Goal: Download file/media

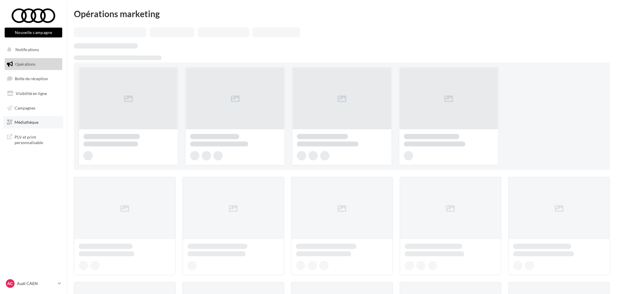
click at [35, 125] on link "Médiathèque" at bounding box center [33, 122] width 60 height 12
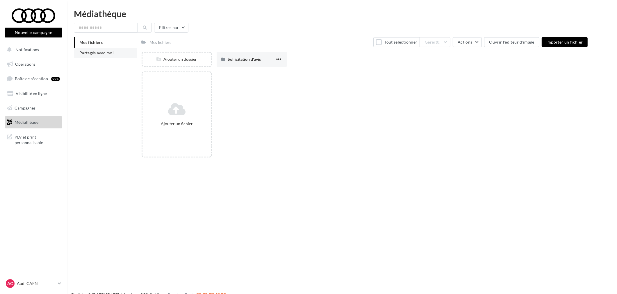
click at [109, 55] on li "Partagés avec moi" at bounding box center [105, 53] width 63 height 10
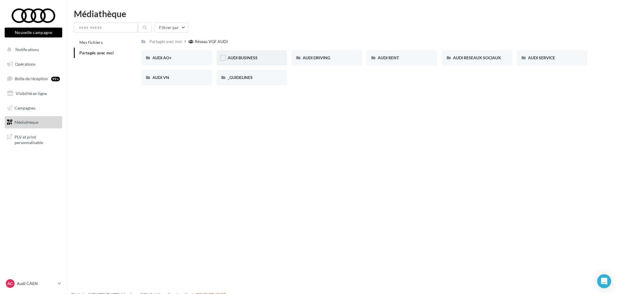
click at [243, 61] on div "AUDI BUSINESS" at bounding box center [252, 57] width 70 height 15
click at [212, 44] on div "Réseau VGF AUDI" at bounding box center [212, 42] width 33 height 6
click at [170, 79] on div "AUDI VN" at bounding box center [177, 78] width 48 height 6
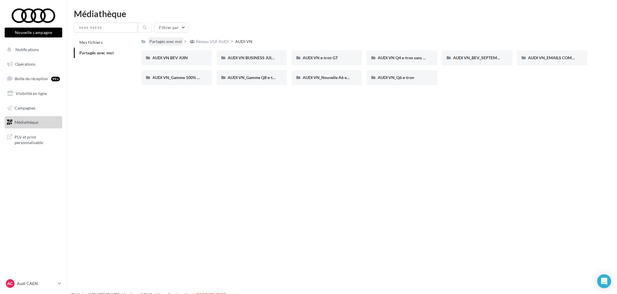
click at [165, 41] on div "Partagés avec moi" at bounding box center [166, 42] width 33 height 6
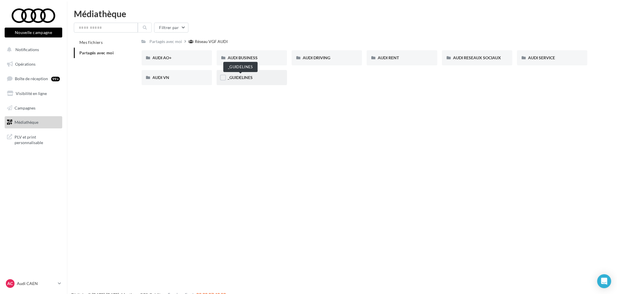
click at [249, 77] on span "_GUIDELINES" at bounding box center [240, 77] width 25 height 5
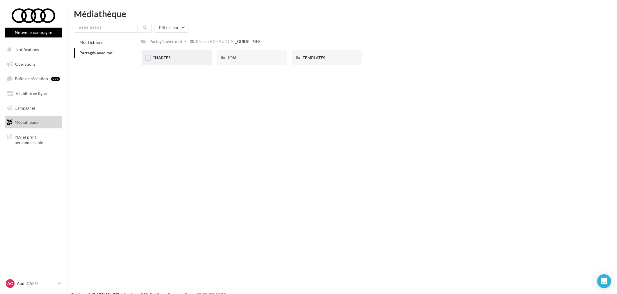
click at [173, 56] on div "CHARTES" at bounding box center [177, 58] width 48 height 6
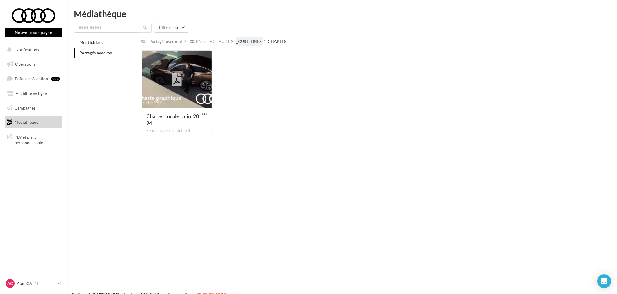
click at [246, 41] on div "_GUIDELINES" at bounding box center [249, 42] width 25 height 6
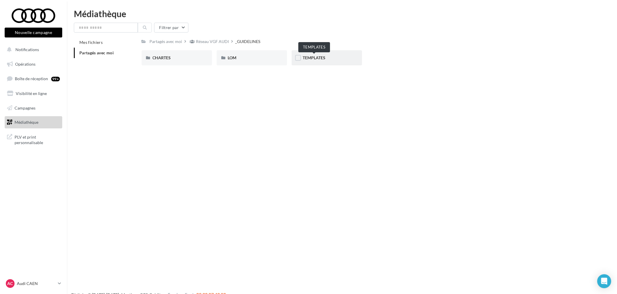
click at [311, 57] on span "TEMPLATES" at bounding box center [314, 57] width 23 height 5
click at [30, 141] on span "PLV et print personnalisable" at bounding box center [37, 139] width 45 height 13
click at [22, 63] on span "Opérations" at bounding box center [25, 64] width 20 height 5
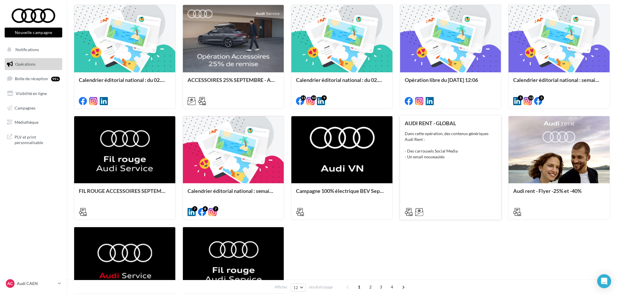
scroll to position [258, 0]
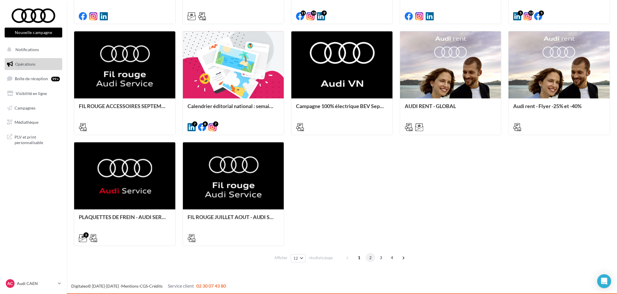
click at [372, 259] on span "2" at bounding box center [370, 257] width 9 height 9
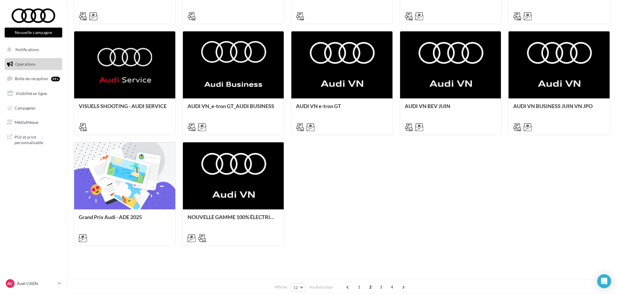
scroll to position [175, 0]
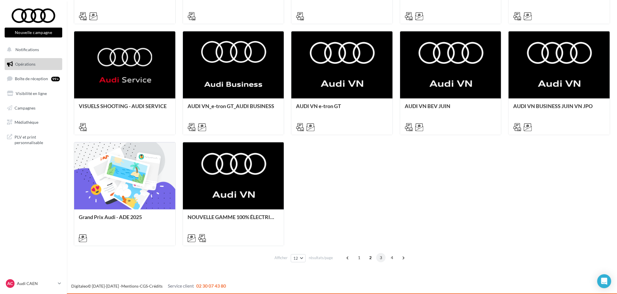
click at [381, 257] on span "3" at bounding box center [380, 257] width 9 height 9
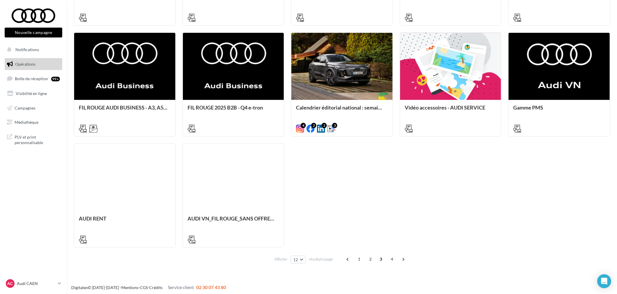
scroll to position [278, 0]
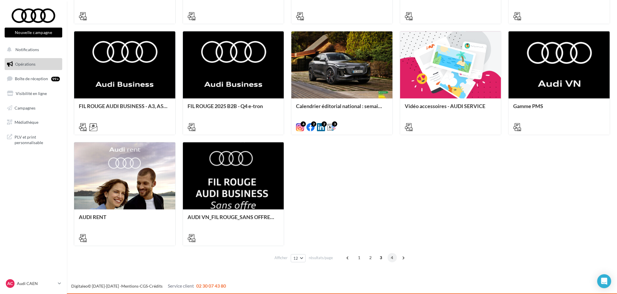
click at [389, 257] on span "4" at bounding box center [392, 257] width 9 height 9
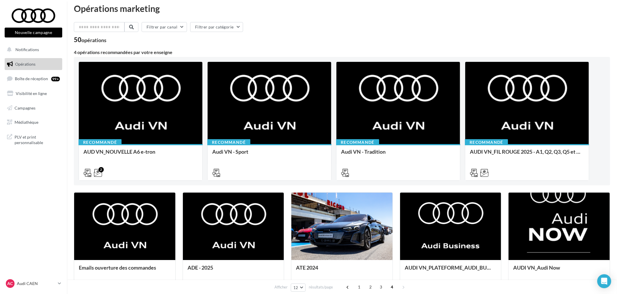
scroll to position [0, 0]
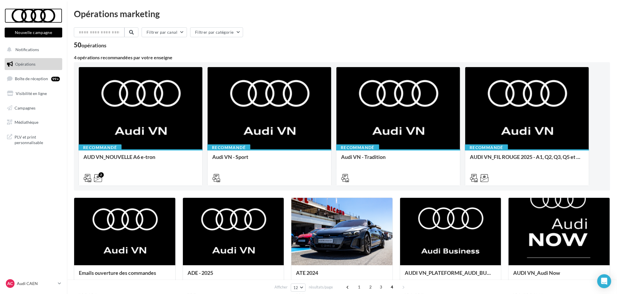
click at [31, 21] on div at bounding box center [33, 15] width 47 height 15
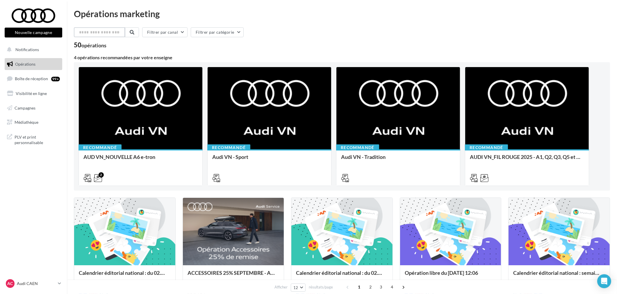
click at [108, 31] on input "text" at bounding box center [99, 32] width 51 height 10
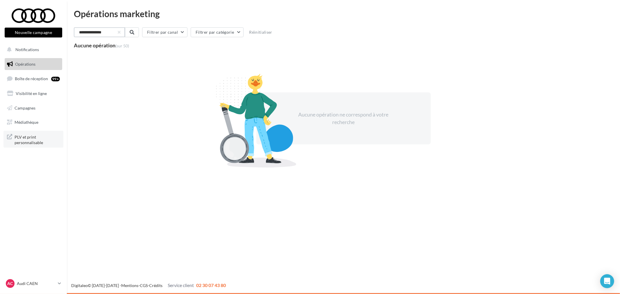
type input "**********"
click at [35, 140] on span "PLV et print personnalisable" at bounding box center [37, 139] width 45 height 13
click at [31, 123] on span "Médiathèque" at bounding box center [27, 122] width 24 height 5
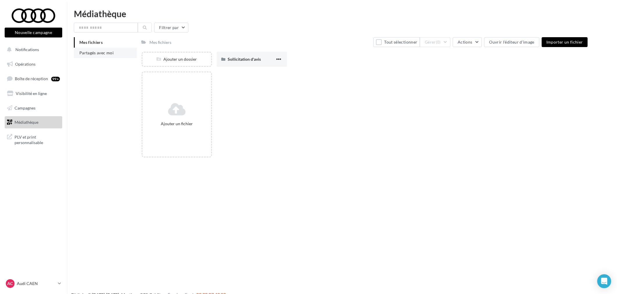
click at [101, 54] on span "Partagés avec moi" at bounding box center [96, 52] width 34 height 5
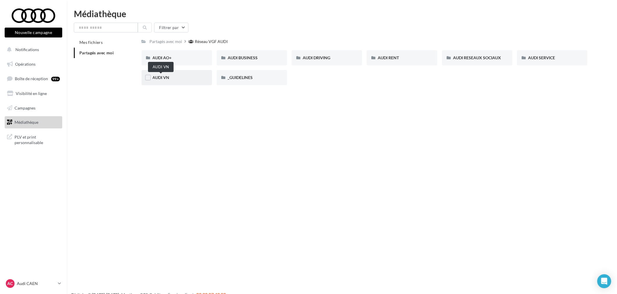
click at [164, 78] on span "AUDI VN" at bounding box center [161, 77] width 17 height 5
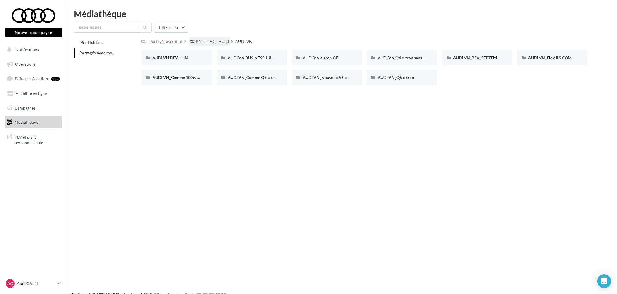
click at [226, 45] on div "Réseau VGF AUDI" at bounding box center [210, 41] width 42 height 8
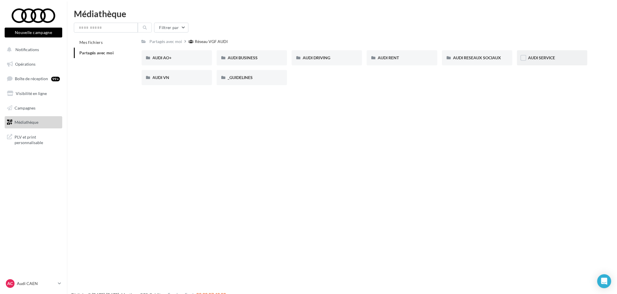
click at [543, 62] on div "AUDI SERVICE" at bounding box center [552, 57] width 70 height 15
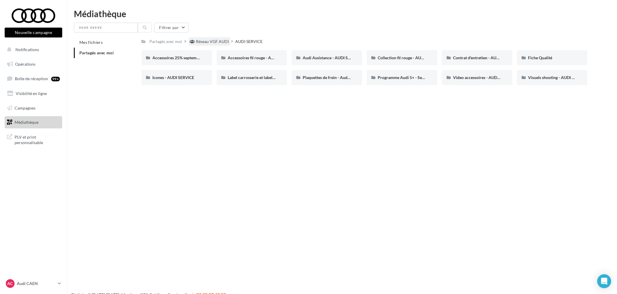
click at [213, 43] on div "Réseau VGF AUDI" at bounding box center [212, 42] width 33 height 6
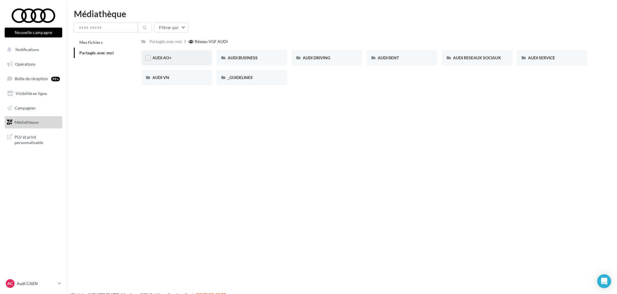
click at [176, 58] on div "AUDI AO+" at bounding box center [177, 58] width 48 height 6
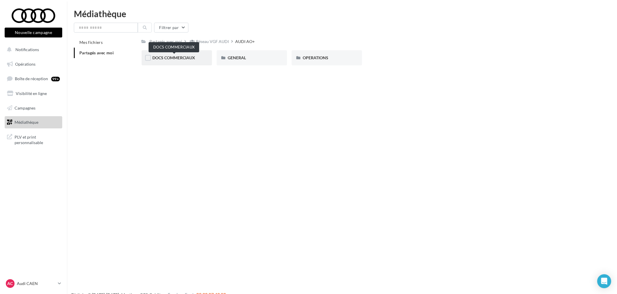
click at [181, 58] on span "DOCS COMMERCIAUX" at bounding box center [174, 57] width 43 height 5
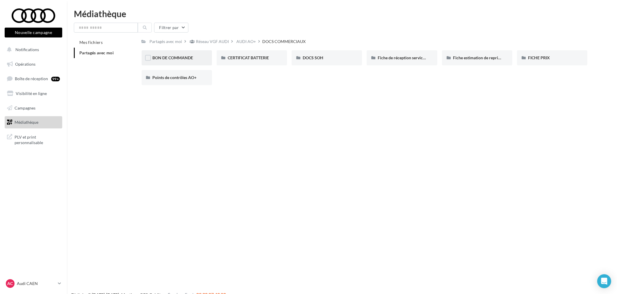
click at [181, 56] on span "BON DE COMMANDE" at bounding box center [173, 57] width 41 height 5
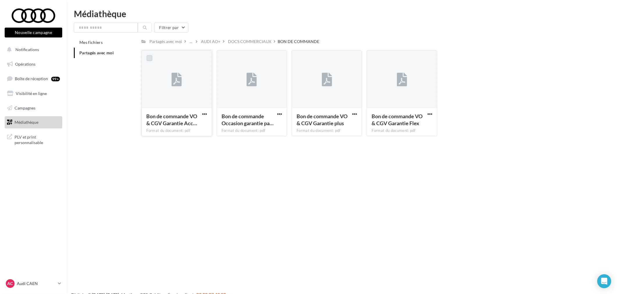
click at [147, 56] on label at bounding box center [150, 58] width 6 height 6
click at [228, 61] on div at bounding box center [224, 58] width 15 height 15
click at [302, 60] on label at bounding box center [300, 58] width 6 height 6
click at [223, 57] on label at bounding box center [225, 58] width 6 height 6
click at [376, 58] on label at bounding box center [375, 58] width 6 height 6
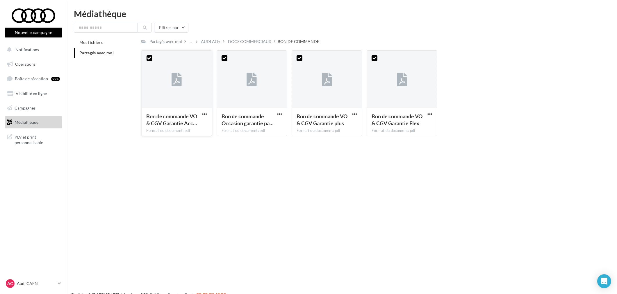
click at [201, 112] on button "button" at bounding box center [204, 115] width 7 height 6
click at [198, 126] on button "Télécharger" at bounding box center [179, 125] width 58 height 15
click at [280, 115] on span "button" at bounding box center [279, 114] width 5 height 5
click at [268, 125] on button "Télécharger" at bounding box center [254, 125] width 58 height 15
click at [354, 112] on span "button" at bounding box center [354, 114] width 5 height 5
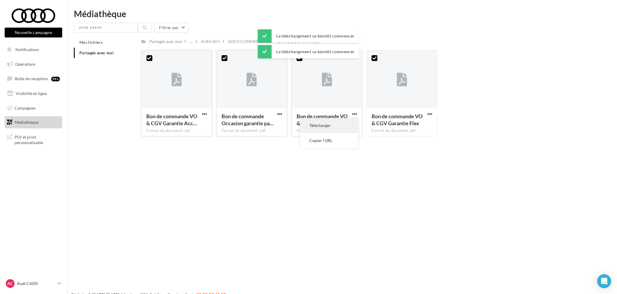
click at [350, 122] on button "Télécharger" at bounding box center [329, 125] width 58 height 15
click at [428, 115] on span "button" at bounding box center [430, 114] width 5 height 5
click at [415, 125] on button "Télécharger" at bounding box center [405, 125] width 58 height 15
click at [24, 46] on button "Notifications" at bounding box center [32, 50] width 58 height 12
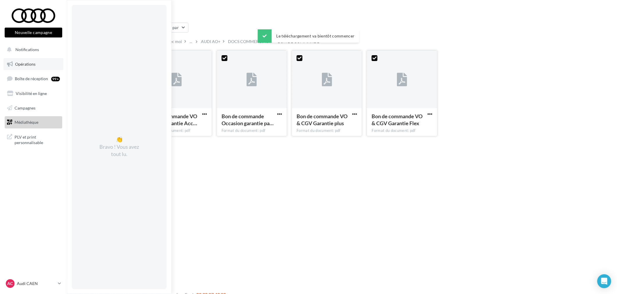
click at [21, 63] on span "Opérations" at bounding box center [25, 64] width 20 height 5
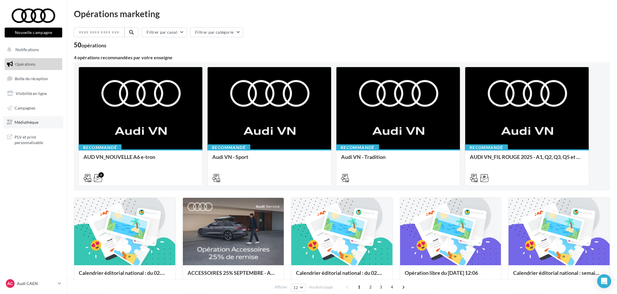
click at [27, 126] on link "Médiathèque" at bounding box center [33, 122] width 60 height 12
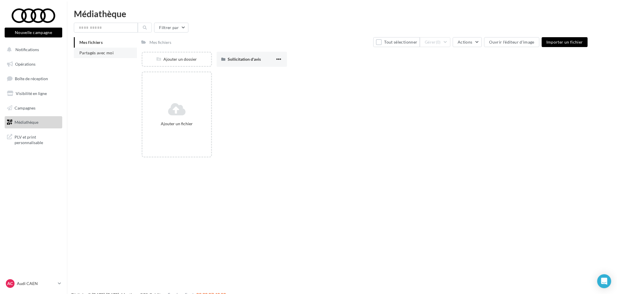
click at [98, 55] on li "Partagés avec moi" at bounding box center [105, 53] width 63 height 10
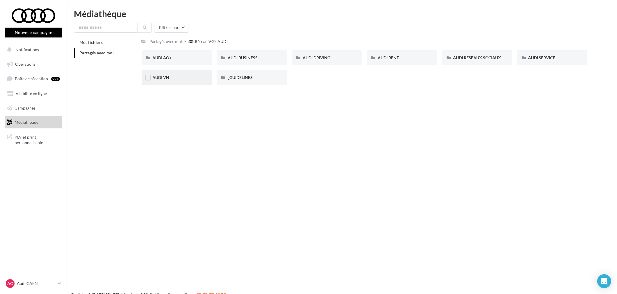
click at [167, 75] on div "AUDI VN" at bounding box center [177, 78] width 48 height 6
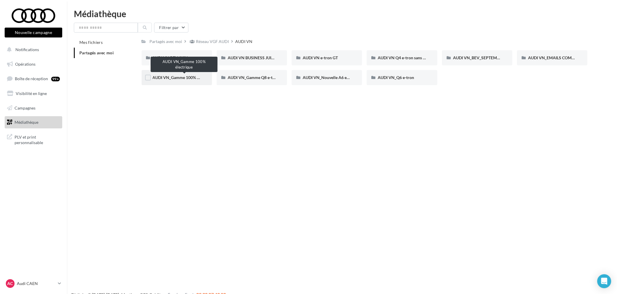
click at [184, 78] on span "AUDI VN_Gamme 100% électrique" at bounding box center [184, 77] width 63 height 5
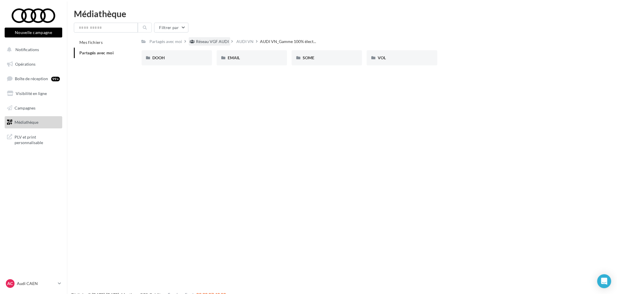
click at [210, 39] on div "Réseau VGF AUDI" at bounding box center [212, 42] width 33 height 6
